Goal: Task Accomplishment & Management: Manage account settings

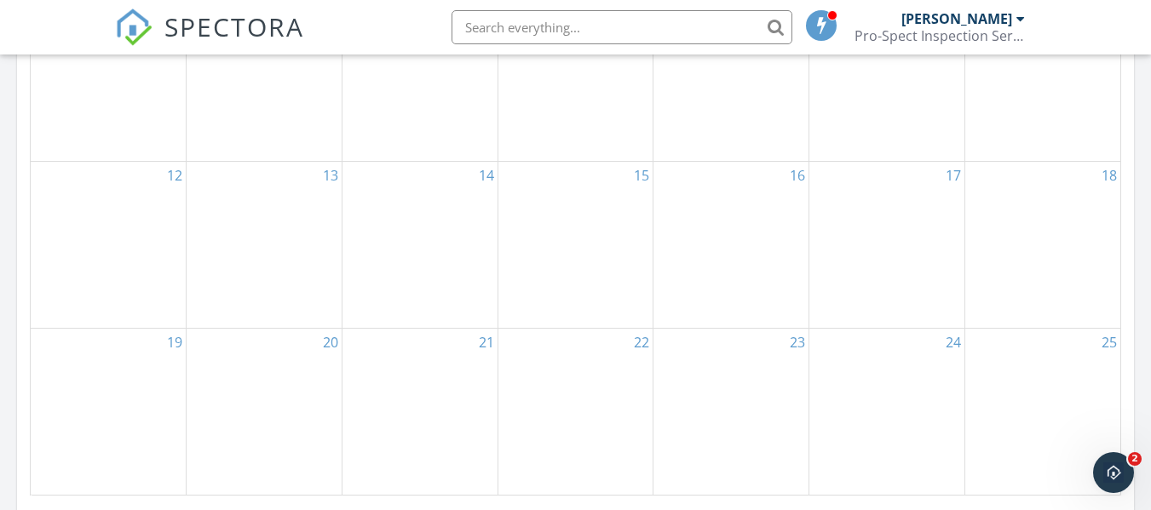
scroll to position [681, 0]
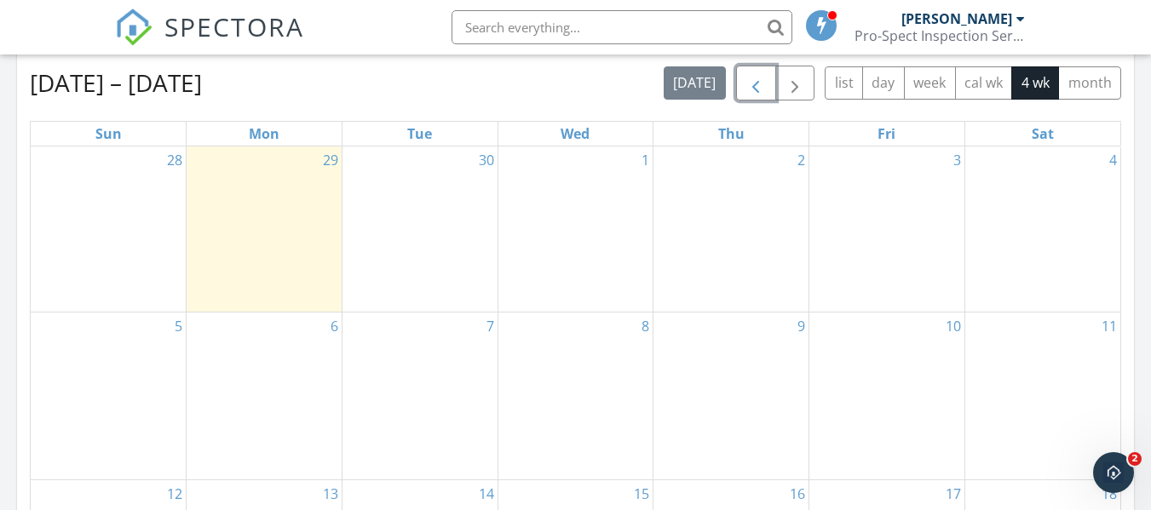
click at [756, 77] on span "button" at bounding box center [755, 83] width 20 height 20
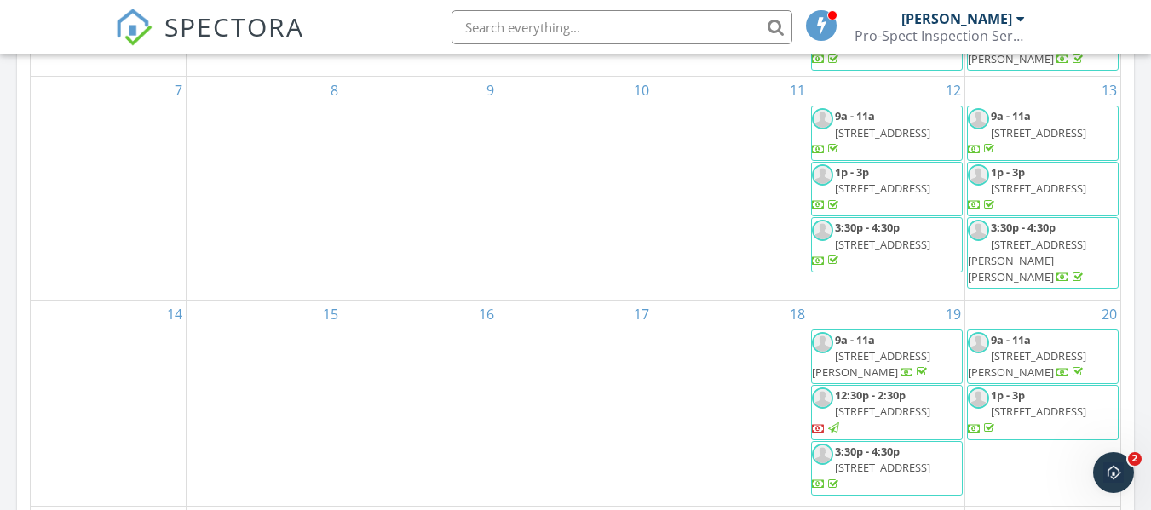
scroll to position [852, 0]
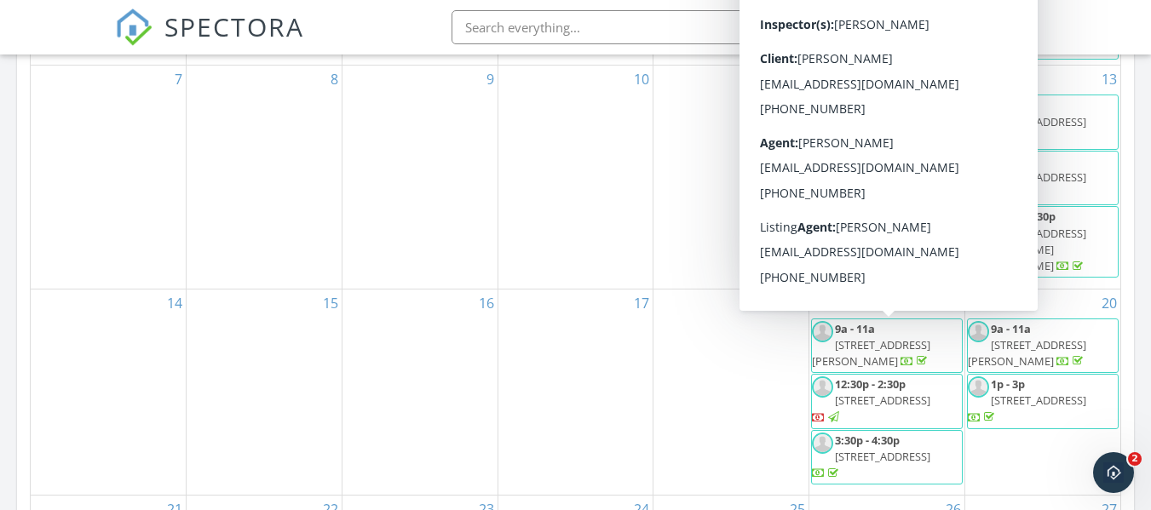
click at [892, 342] on span "1321 McClellan Rd, Frostproof 33843" at bounding box center [871, 353] width 118 height 32
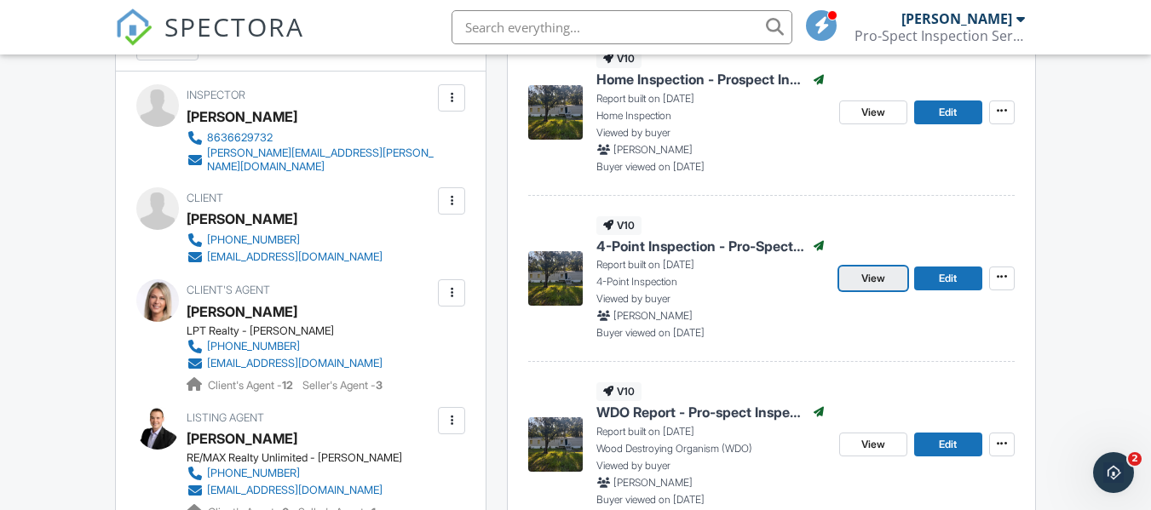
click at [882, 280] on span "View" at bounding box center [873, 278] width 24 height 17
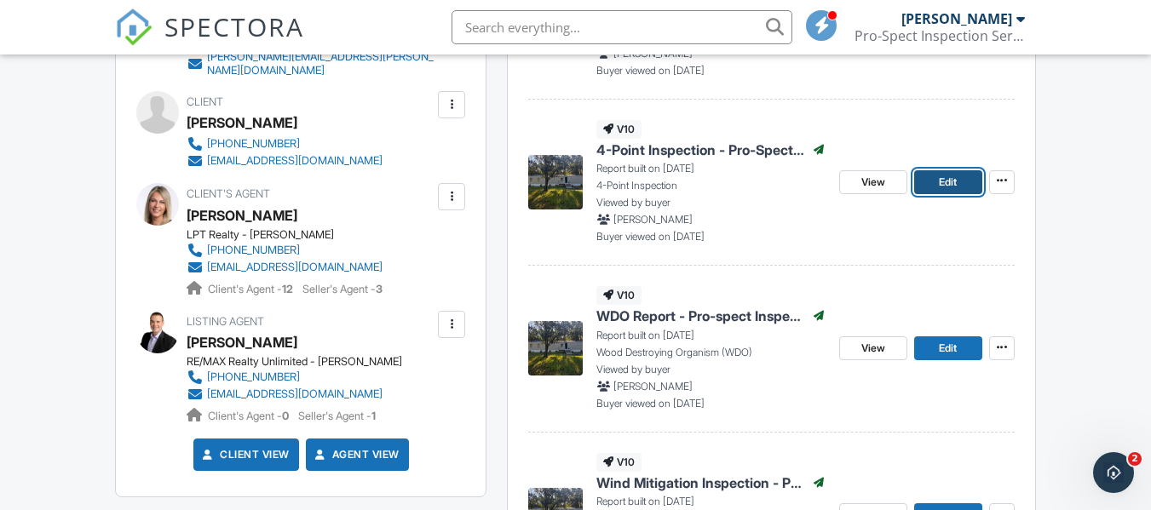
click at [950, 179] on span "Edit" at bounding box center [948, 182] width 18 height 17
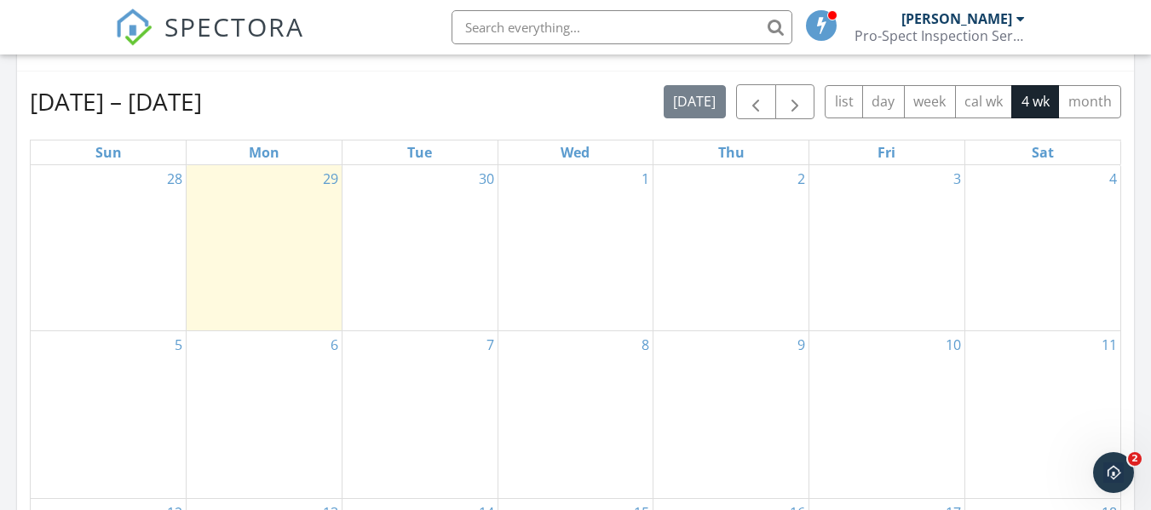
scroll to position [596, 0]
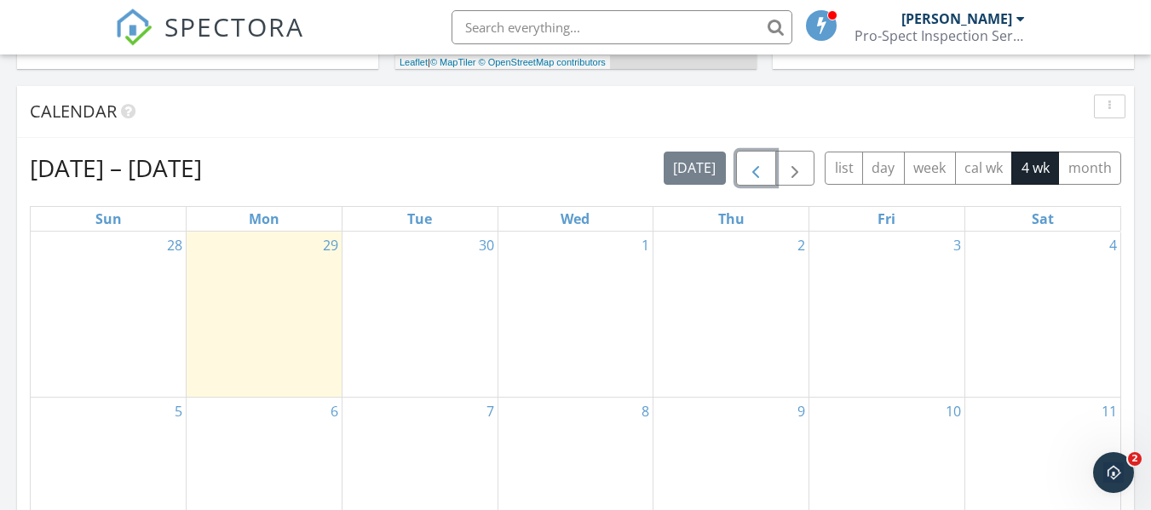
click at [760, 166] on span "button" at bounding box center [755, 168] width 20 height 20
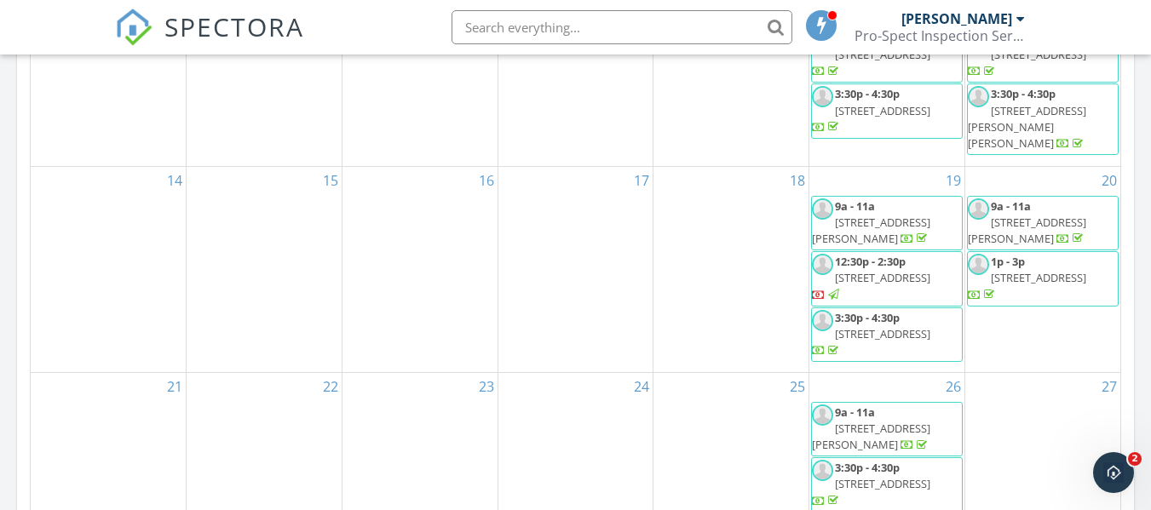
scroll to position [937, 0]
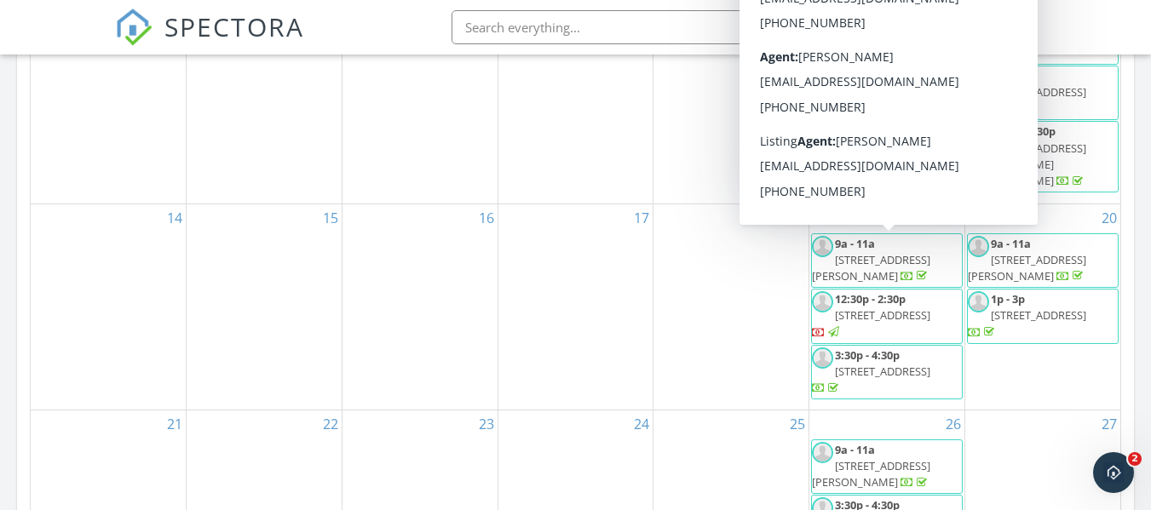
click at [893, 252] on span "1321 McClellan Rd, Frostproof 33843" at bounding box center [871, 268] width 118 height 32
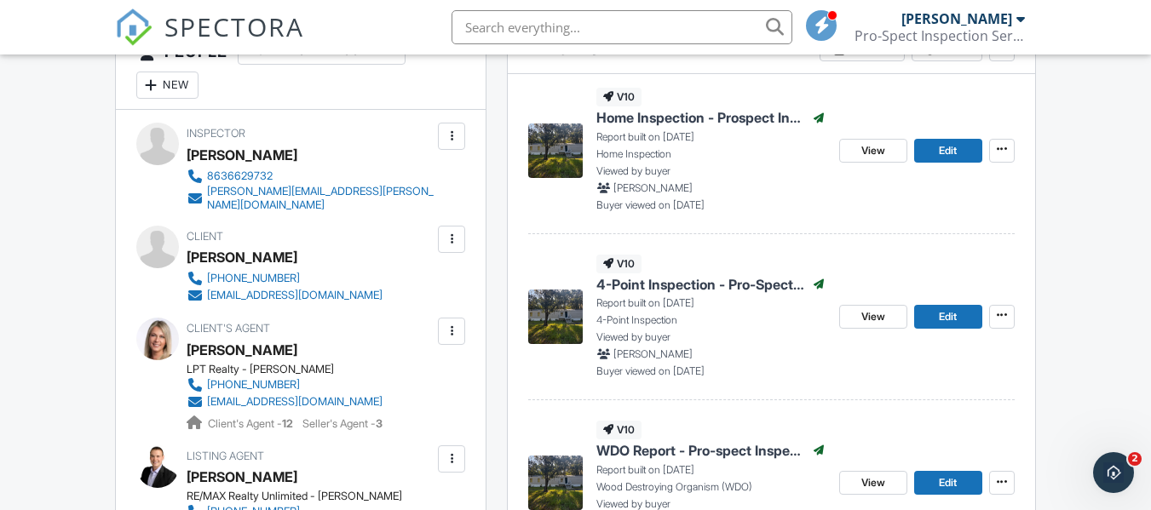
scroll to position [511, 0]
